Goal: Task Accomplishment & Management: Complete application form

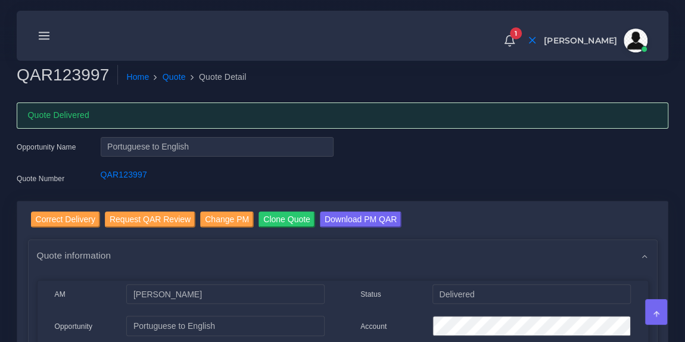
click at [39, 38] on icon at bounding box center [44, 35] width 13 height 13
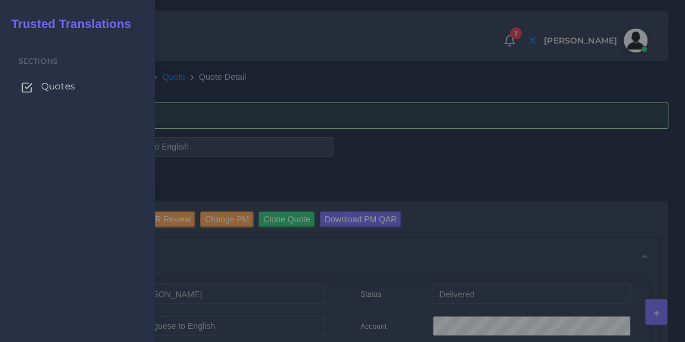
click at [46, 83] on span "Quotes" at bounding box center [58, 86] width 34 height 13
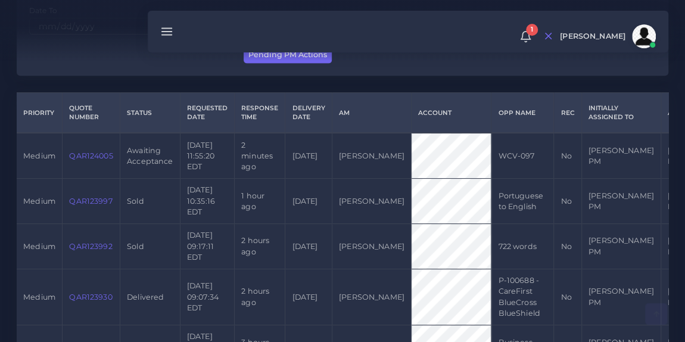
scroll to position [243, 0]
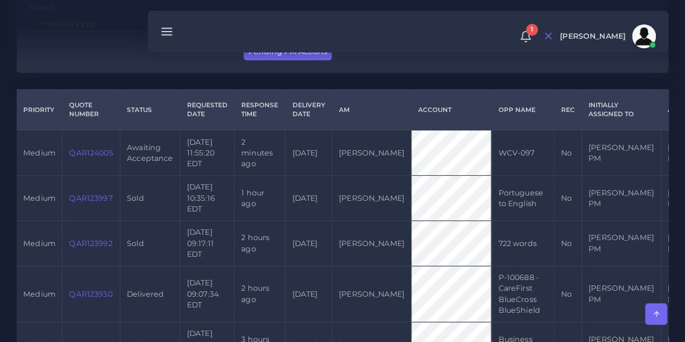
click at [88, 148] on link "QAR124005" at bounding box center [90, 152] width 43 height 9
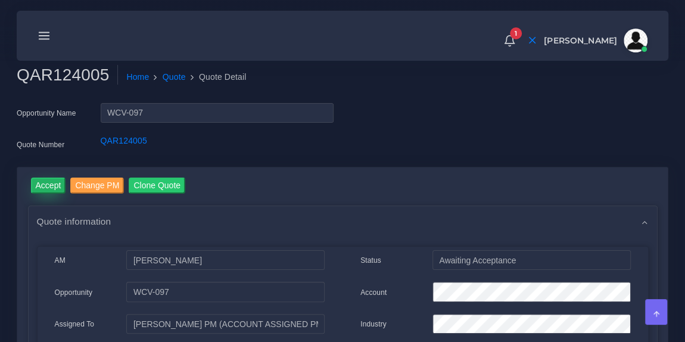
click at [45, 182] on input "Accept" at bounding box center [48, 185] width 35 height 16
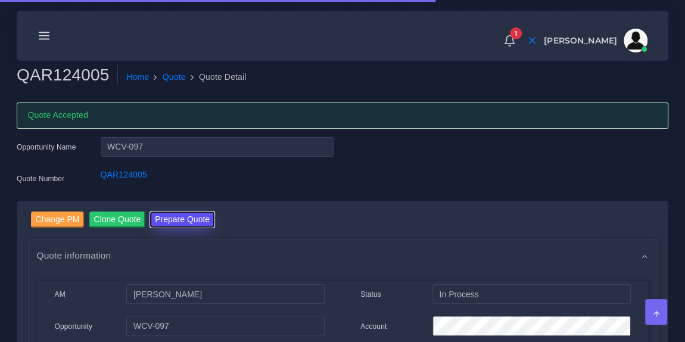
click at [182, 223] on button "Prepare Quote" at bounding box center [182, 219] width 64 height 16
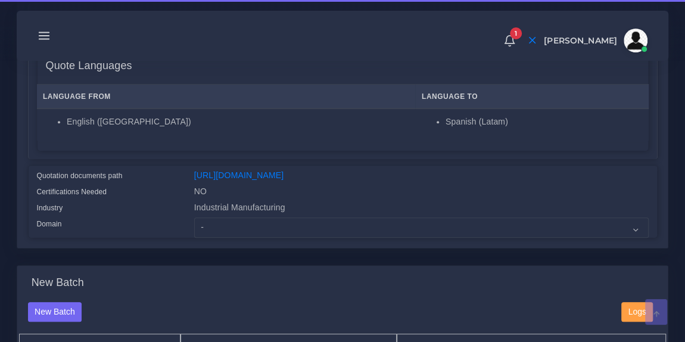
scroll to position [327, 0]
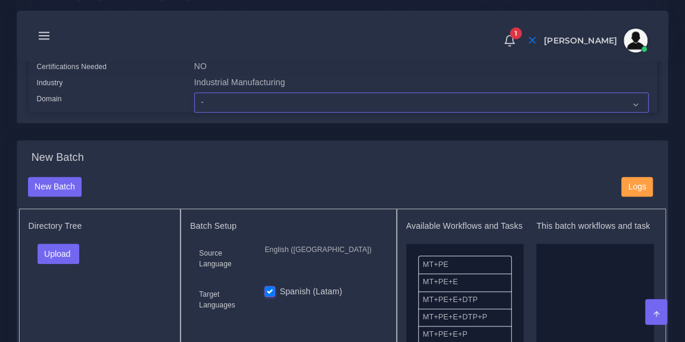
click at [241, 113] on select "- Advertising and Media Agriculture, Forestry and Fishing Architecture, Buildin…" at bounding box center [421, 102] width 454 height 20
select select "Industrial Manufacturing"
click at [194, 100] on select "- Advertising and Media Agriculture, Forestry and Fishing Architecture, Buildin…" at bounding box center [421, 102] width 454 height 20
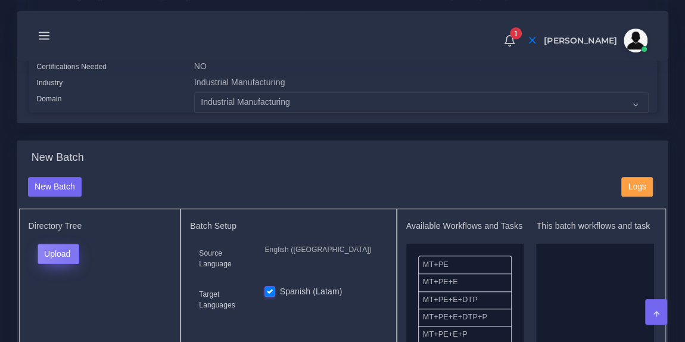
click at [71, 261] on button "Upload" at bounding box center [59, 254] width 42 height 20
click at [64, 306] on label "Files" at bounding box center [79, 298] width 82 height 15
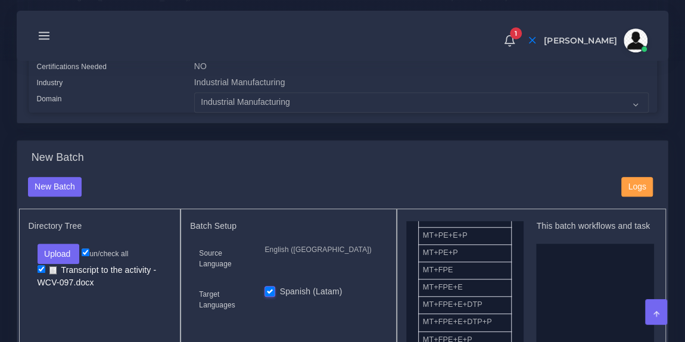
scroll to position [99, 0]
drag, startPoint x: 463, startPoint y: 280, endPoint x: 602, endPoint y: 282, distance: 138.2
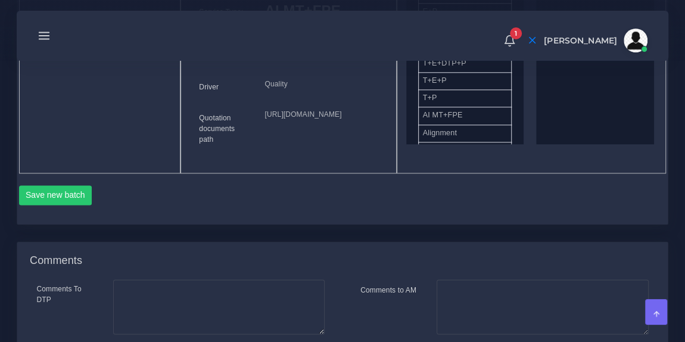
scroll to position [678, 0]
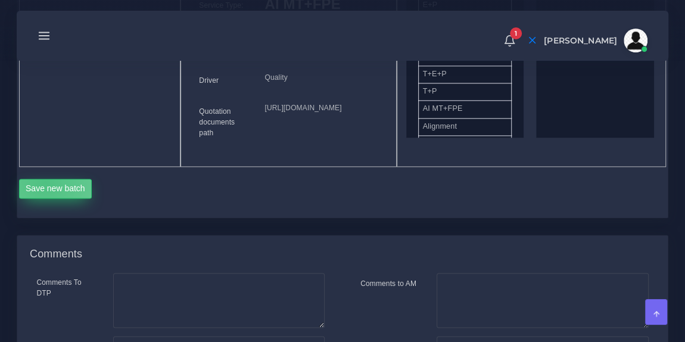
click at [45, 199] on button "Save new batch" at bounding box center [55, 189] width 73 height 20
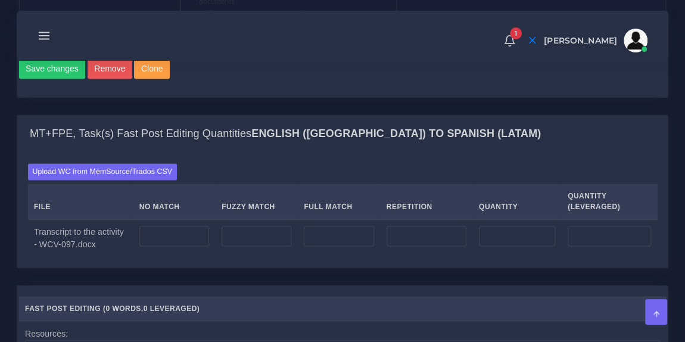
scroll to position [830, 0]
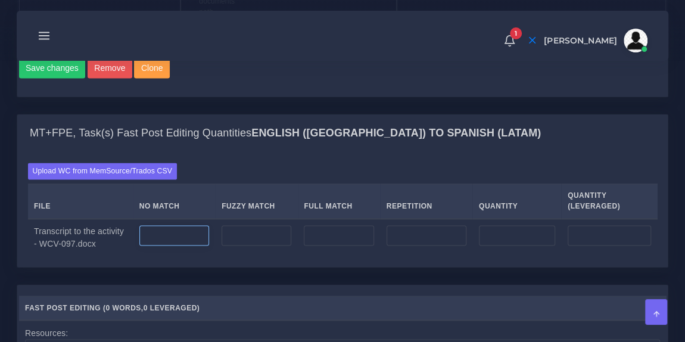
click at [176, 245] on input "number" at bounding box center [174, 235] width 70 height 20
type input "7848"
click at [421, 245] on input "number" at bounding box center [427, 235] width 80 height 20
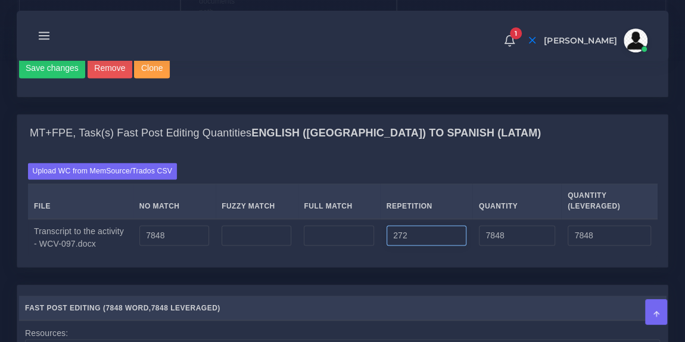
type input "272"
type input "8120"
type input "7916"
click at [497, 152] on div "MT+FPE, Task(s) Fast Post Editing Quantities English (US) TO Spanish (Latam)" at bounding box center [342, 133] width 650 height 38
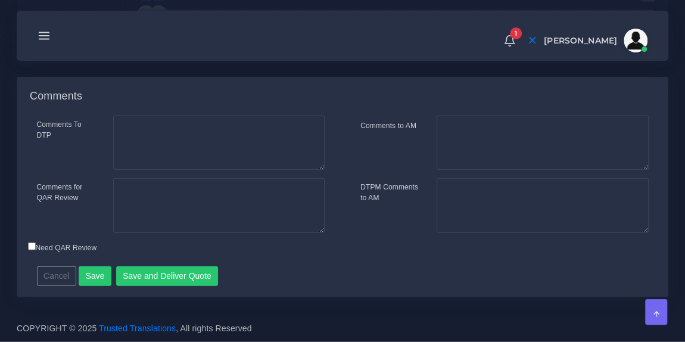
scroll to position [1381, 0]
click at [163, 270] on button "Save and Deliver Quote" at bounding box center [167, 276] width 102 height 20
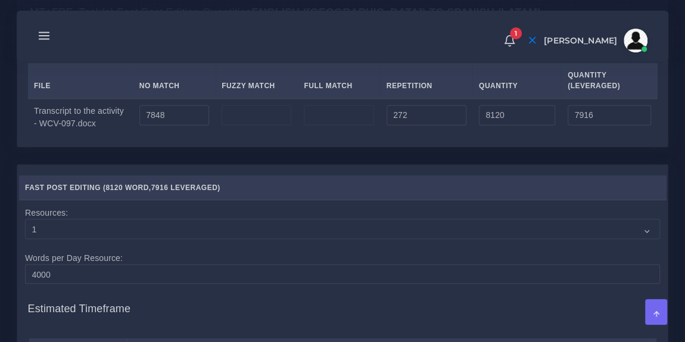
scroll to position [949, 0]
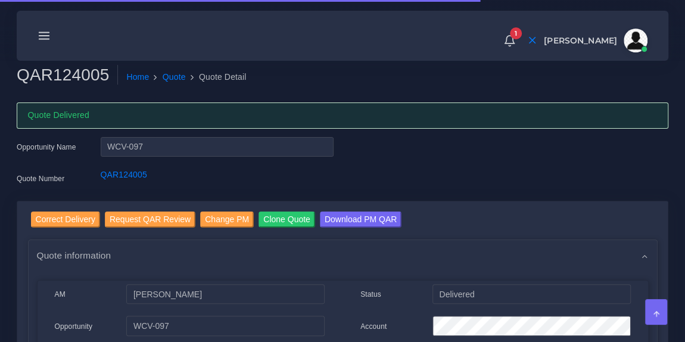
click at [45, 35] on icon at bounding box center [44, 35] width 13 height 13
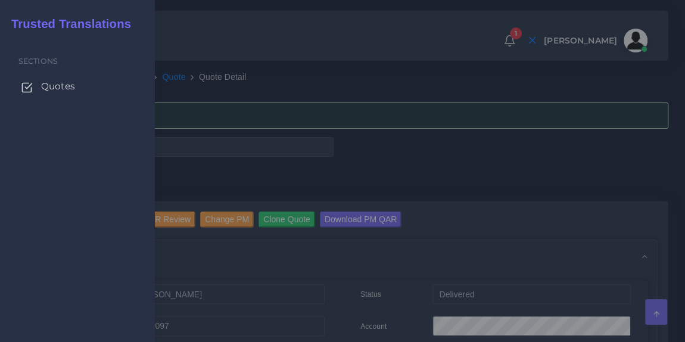
click at [54, 85] on span "Quotes" at bounding box center [58, 86] width 34 height 13
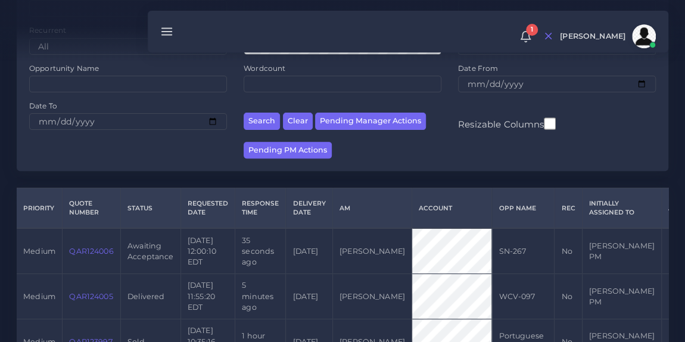
scroll to position [163, 0]
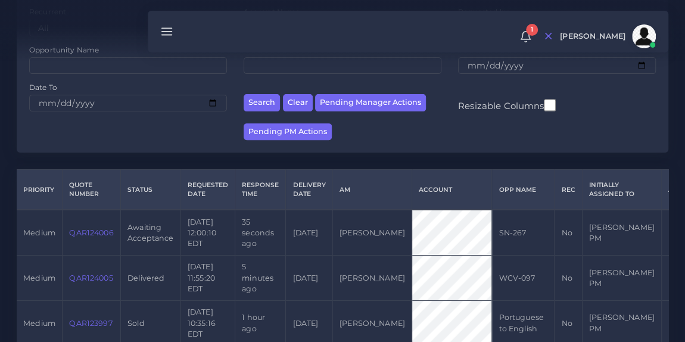
click at [85, 229] on link "QAR124006" at bounding box center [91, 232] width 44 height 9
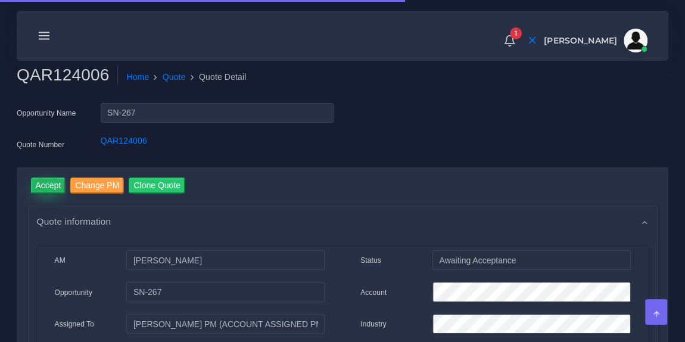
click at [42, 182] on input "Accept" at bounding box center [48, 185] width 35 height 16
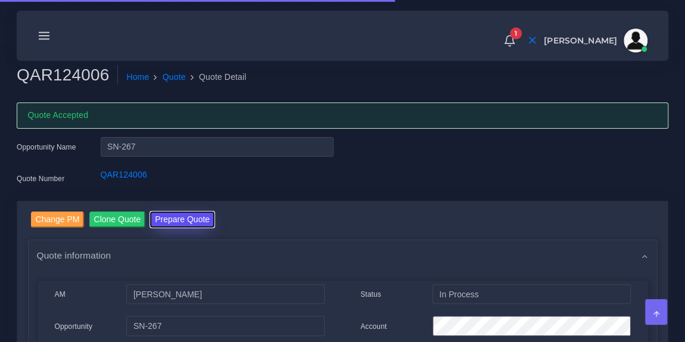
click at [208, 217] on button "Prepare Quote" at bounding box center [182, 219] width 64 height 16
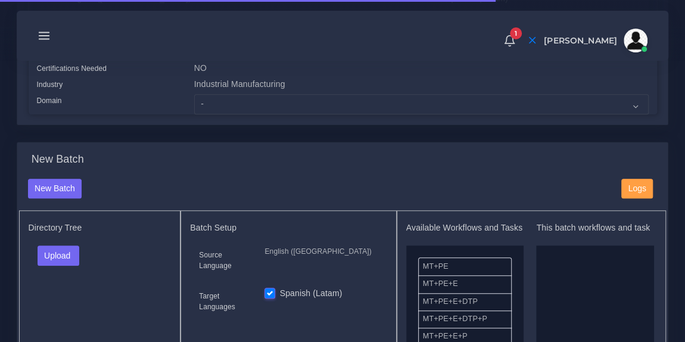
scroll to position [343, 0]
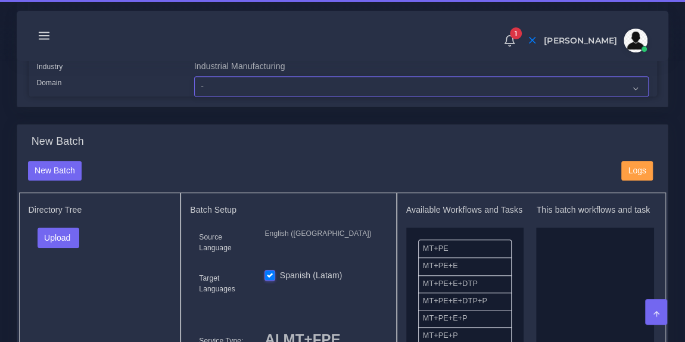
click at [236, 96] on select "- Advertising and Media Agriculture, Forestry and Fishing Architecture, Buildin…" at bounding box center [421, 86] width 454 height 20
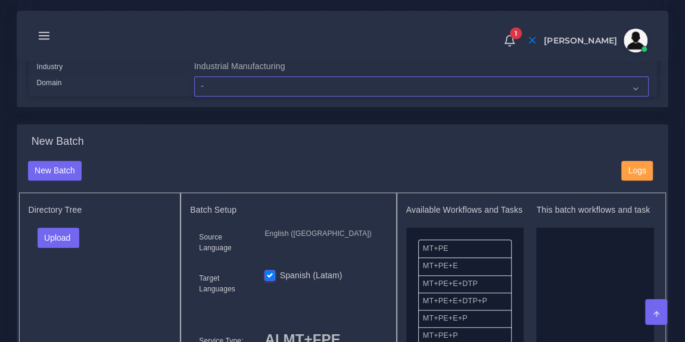
select select "Industrial Manufacturing"
click at [194, 84] on select "- Advertising and Media Agriculture, Forestry and Fishing Architecture, Buildin…" at bounding box center [421, 86] width 454 height 20
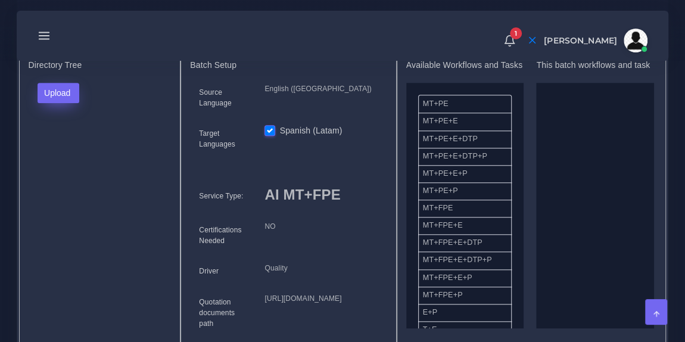
scroll to position [487, 0]
click at [68, 97] on button "Upload" at bounding box center [59, 93] width 42 height 20
click at [67, 144] on label "Files" at bounding box center [79, 137] width 82 height 15
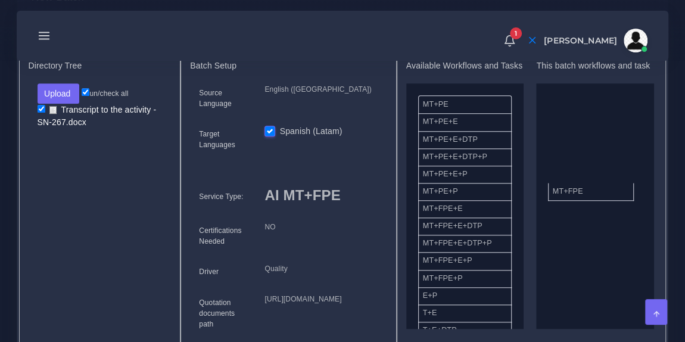
drag, startPoint x: 464, startPoint y: 225, endPoint x: 606, endPoint y: 192, distance: 145.5
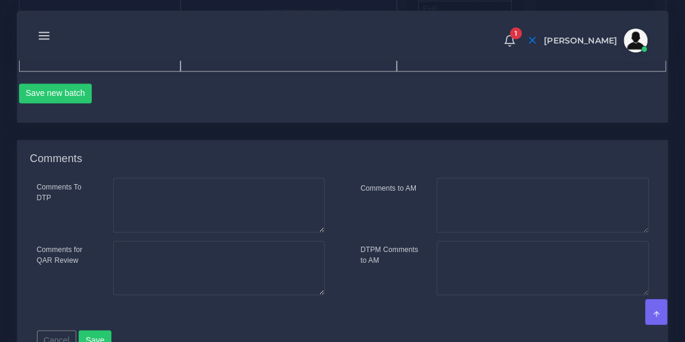
scroll to position [830, 0]
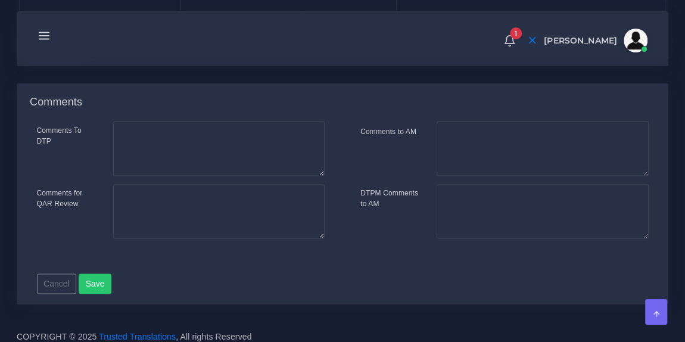
click at [64, 47] on button "Save new batch" at bounding box center [55, 37] width 73 height 20
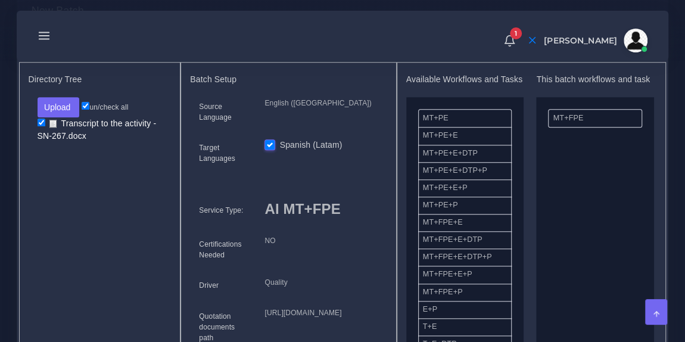
scroll to position [473, 0]
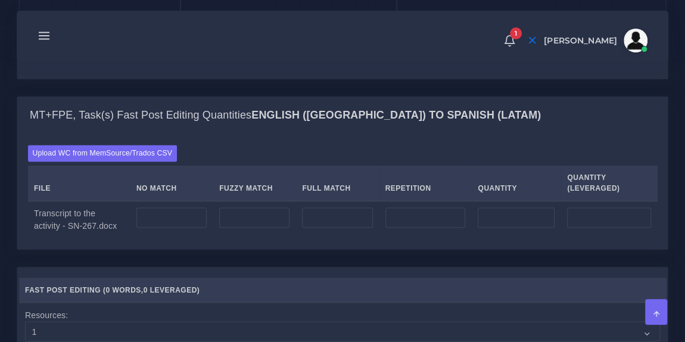
scroll to position [847, 0]
click at [181, 228] on input "number" at bounding box center [171, 217] width 70 height 20
type input "8824"
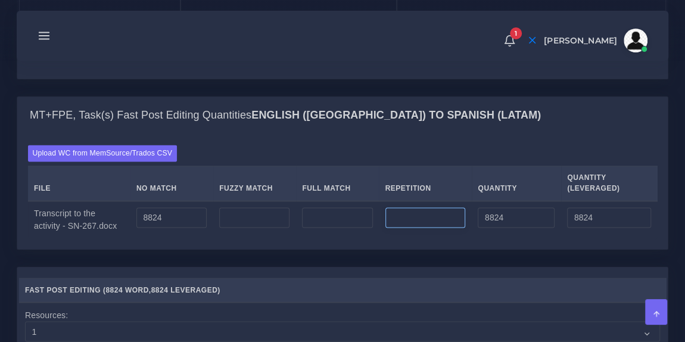
click at [393, 228] on input "number" at bounding box center [425, 217] width 80 height 20
type input "226"
type input "9050"
type input "8880"
click at [508, 135] on div "MT+FPE, Task(s) Fast Post Editing Quantities English (US) TO Spanish (Latam)" at bounding box center [342, 115] width 650 height 38
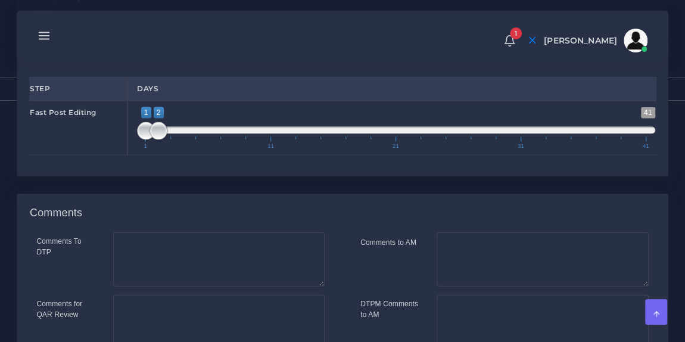
scroll to position [1211, 0]
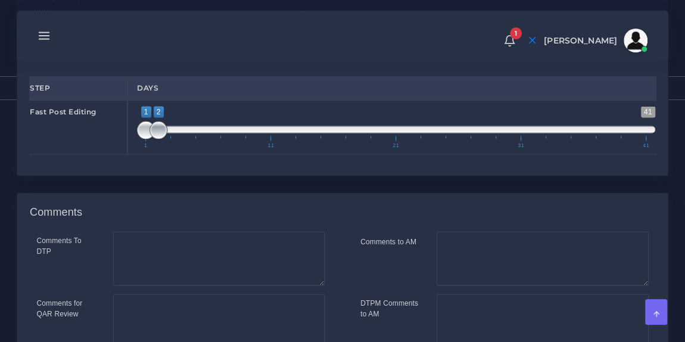
type input "1;3"
drag, startPoint x: 163, startPoint y: 189, endPoint x: 170, endPoint y: 191, distance: 7.9
click at [170, 139] on span at bounding box center [171, 130] width 18 height 18
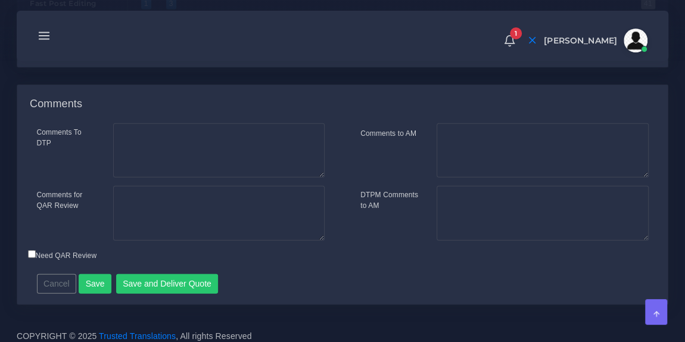
scroll to position [1363, 0]
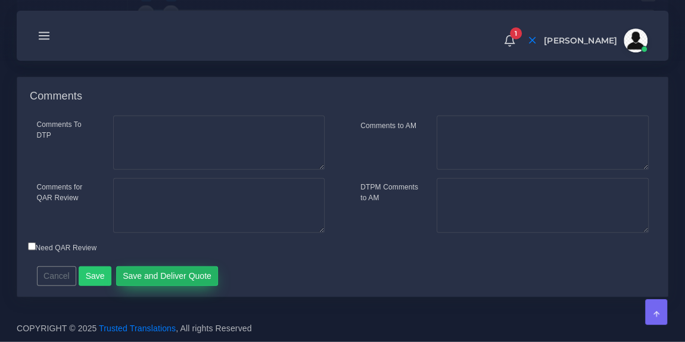
click at [166, 286] on button "Save and Deliver Quote" at bounding box center [167, 276] width 102 height 20
